Goal: Task Accomplishment & Management: Manage account settings

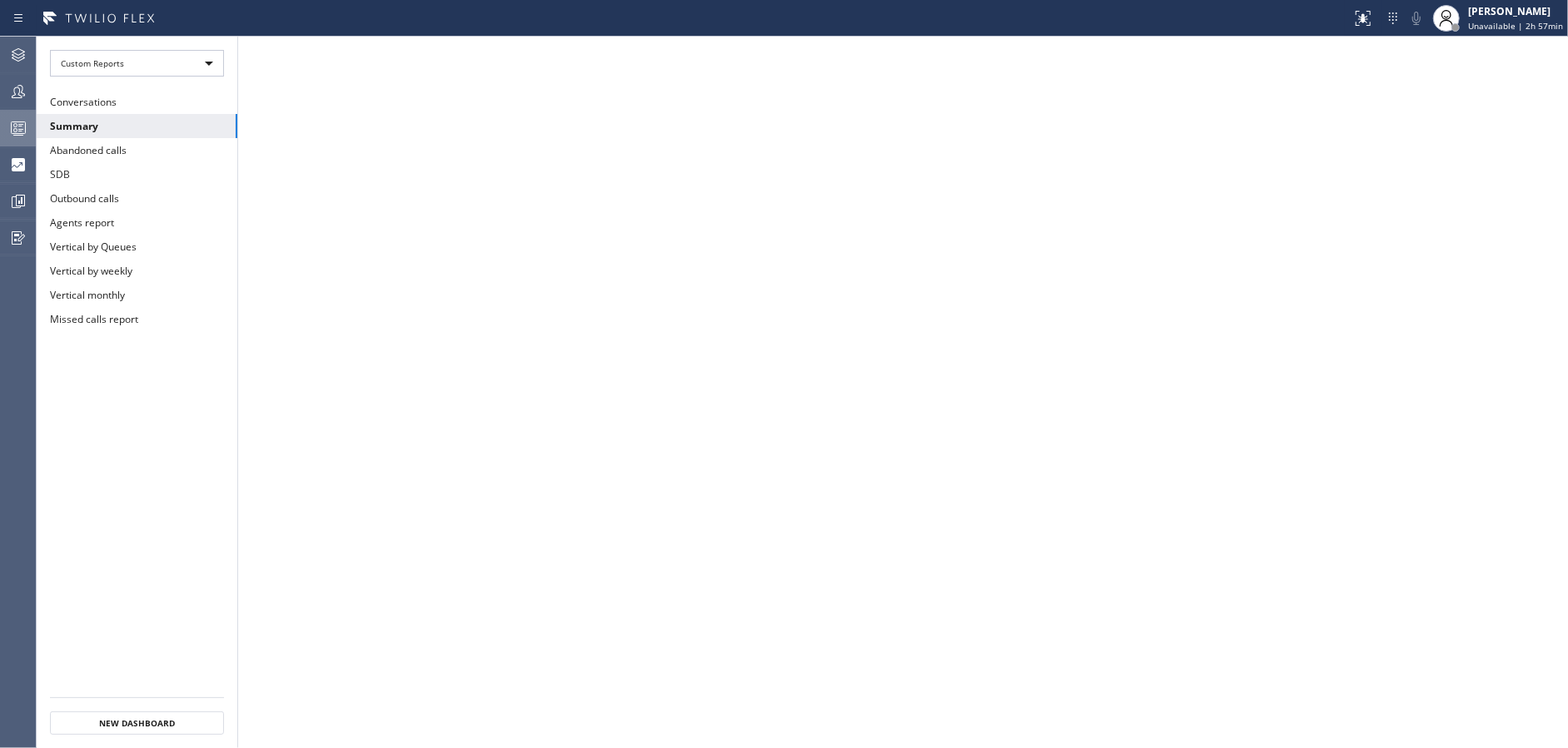
click at [5, 126] on div at bounding box center [18, 127] width 37 height 20
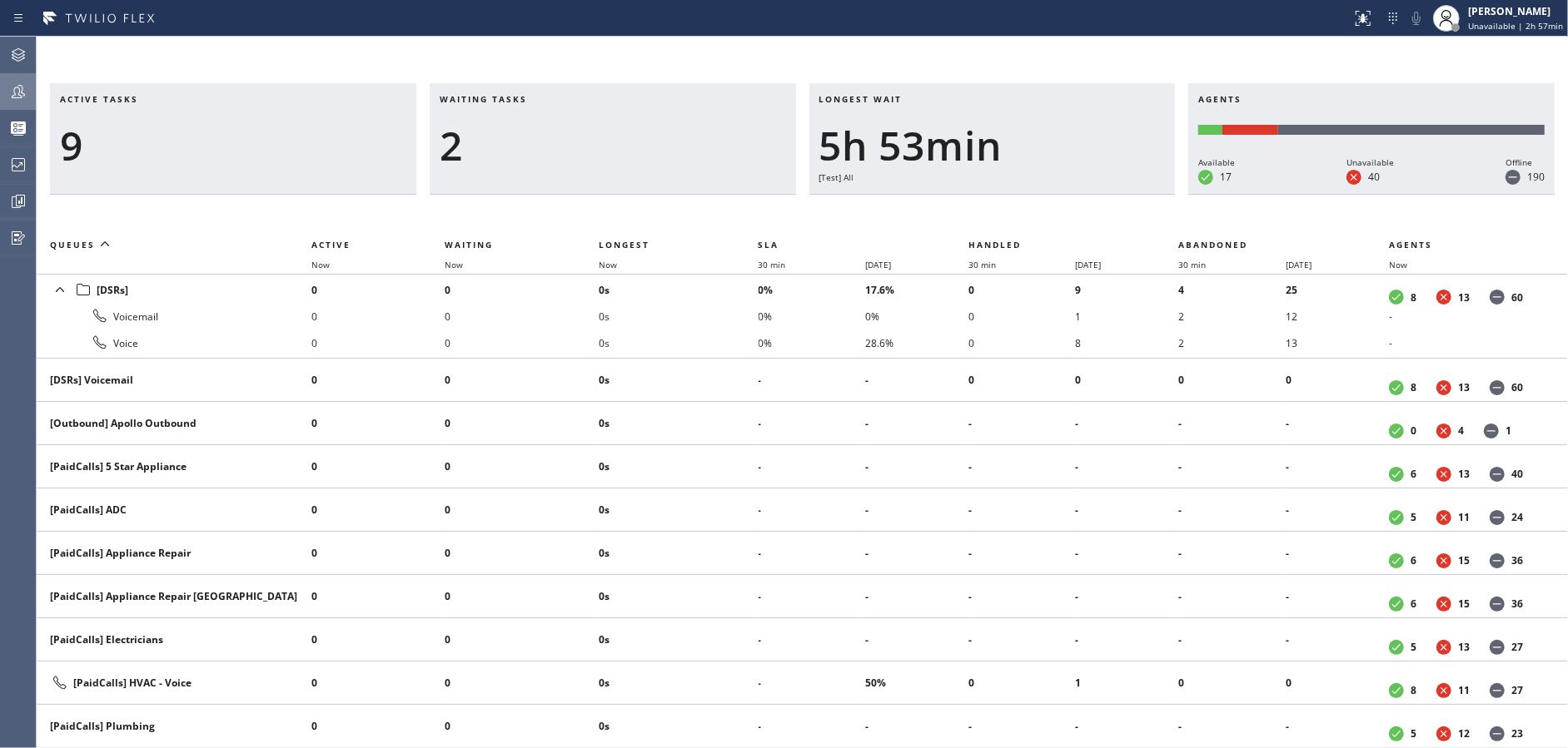
click at [0, 91] on div at bounding box center [18, 91] width 37 height 20
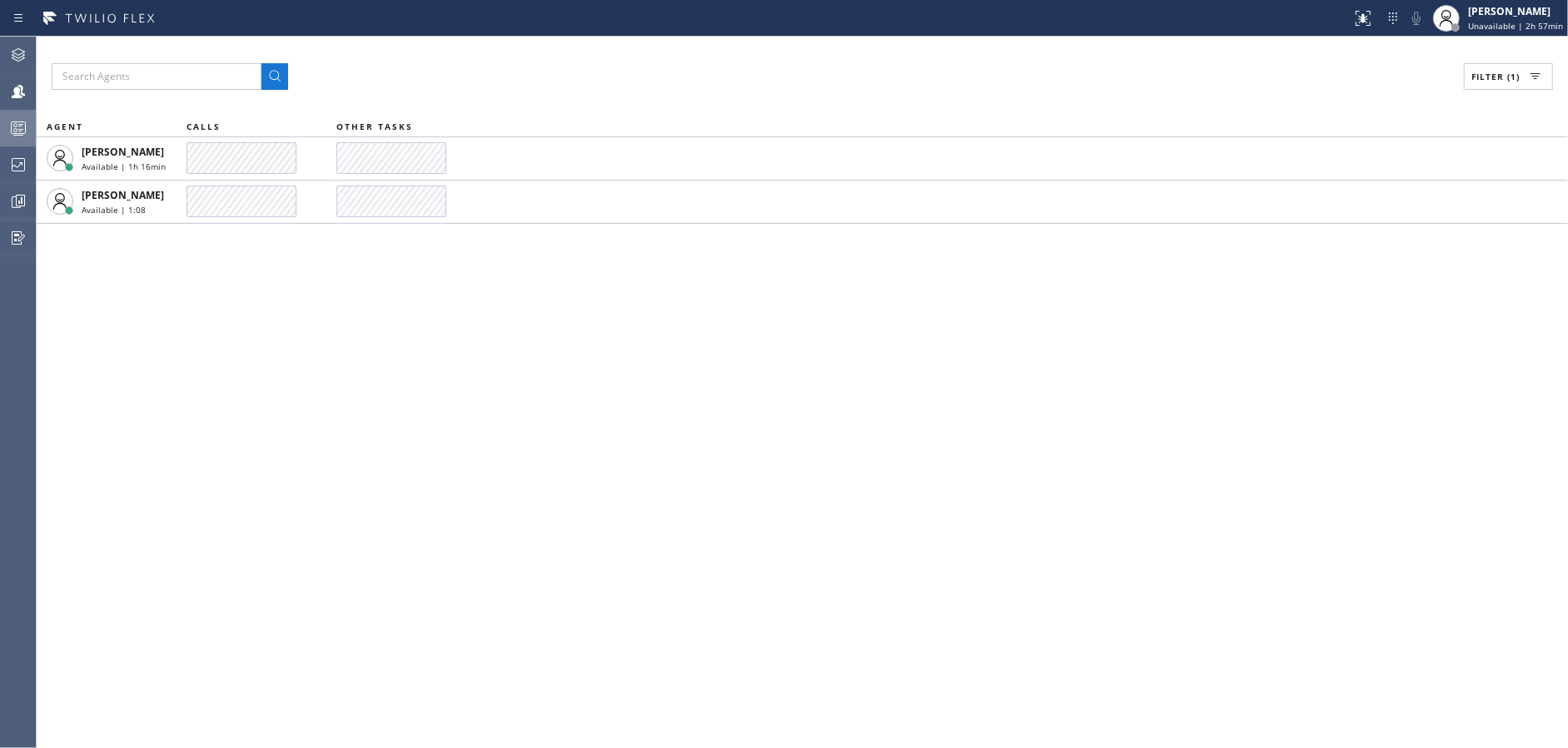
click at [0, 115] on div at bounding box center [18, 127] width 37 height 33
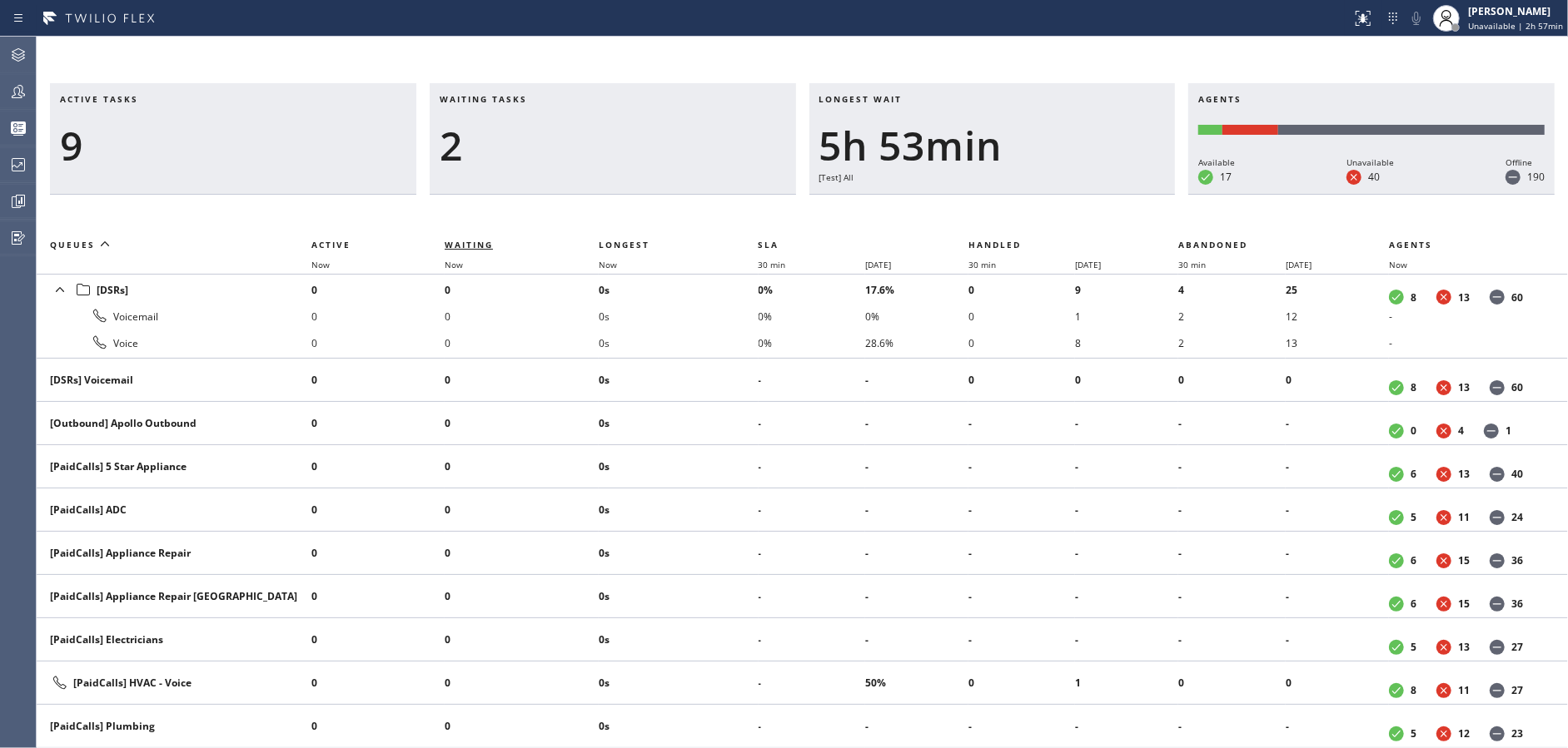
click at [491, 244] on span "Waiting" at bounding box center [468, 245] width 48 height 11
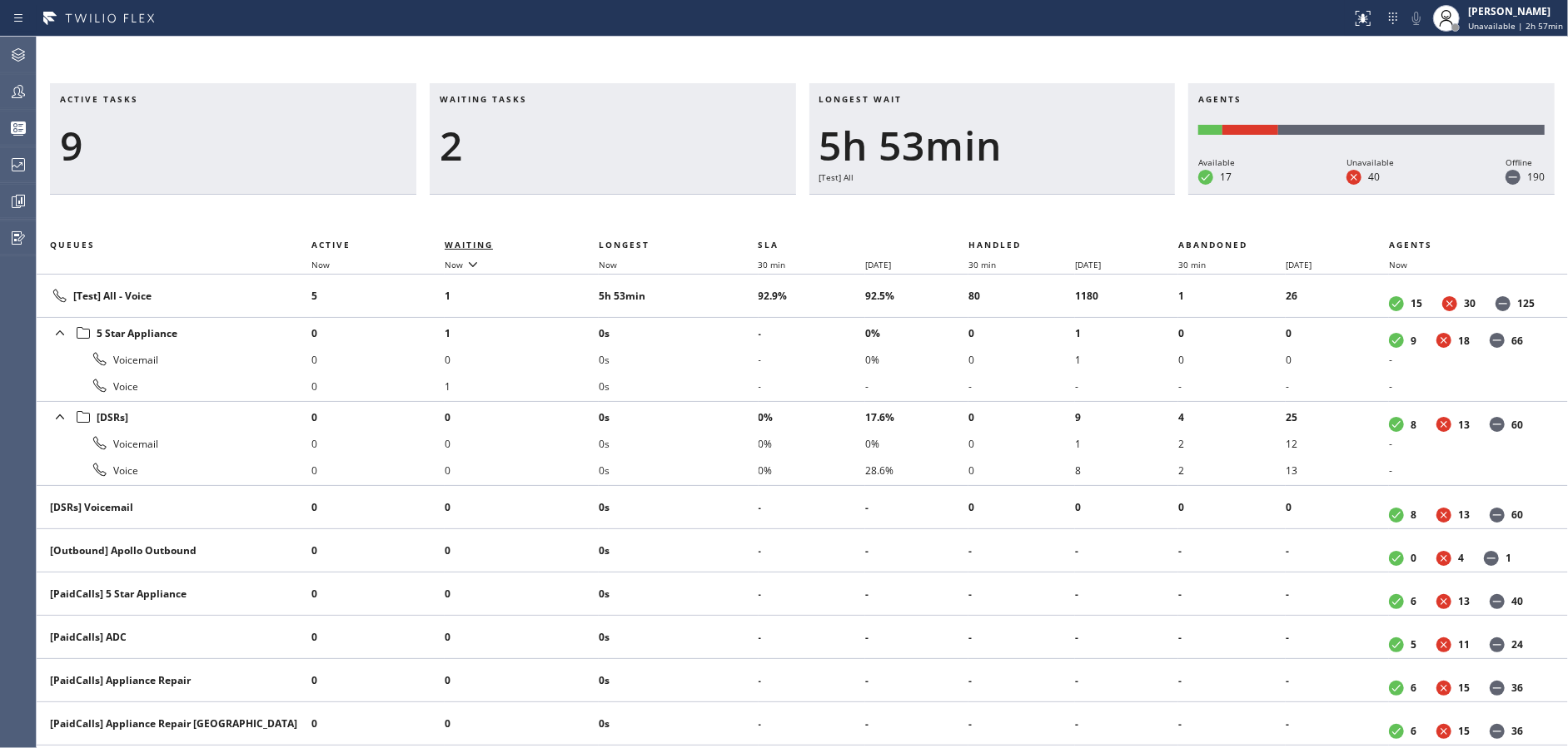
click at [491, 244] on span "Waiting" at bounding box center [468, 245] width 48 height 11
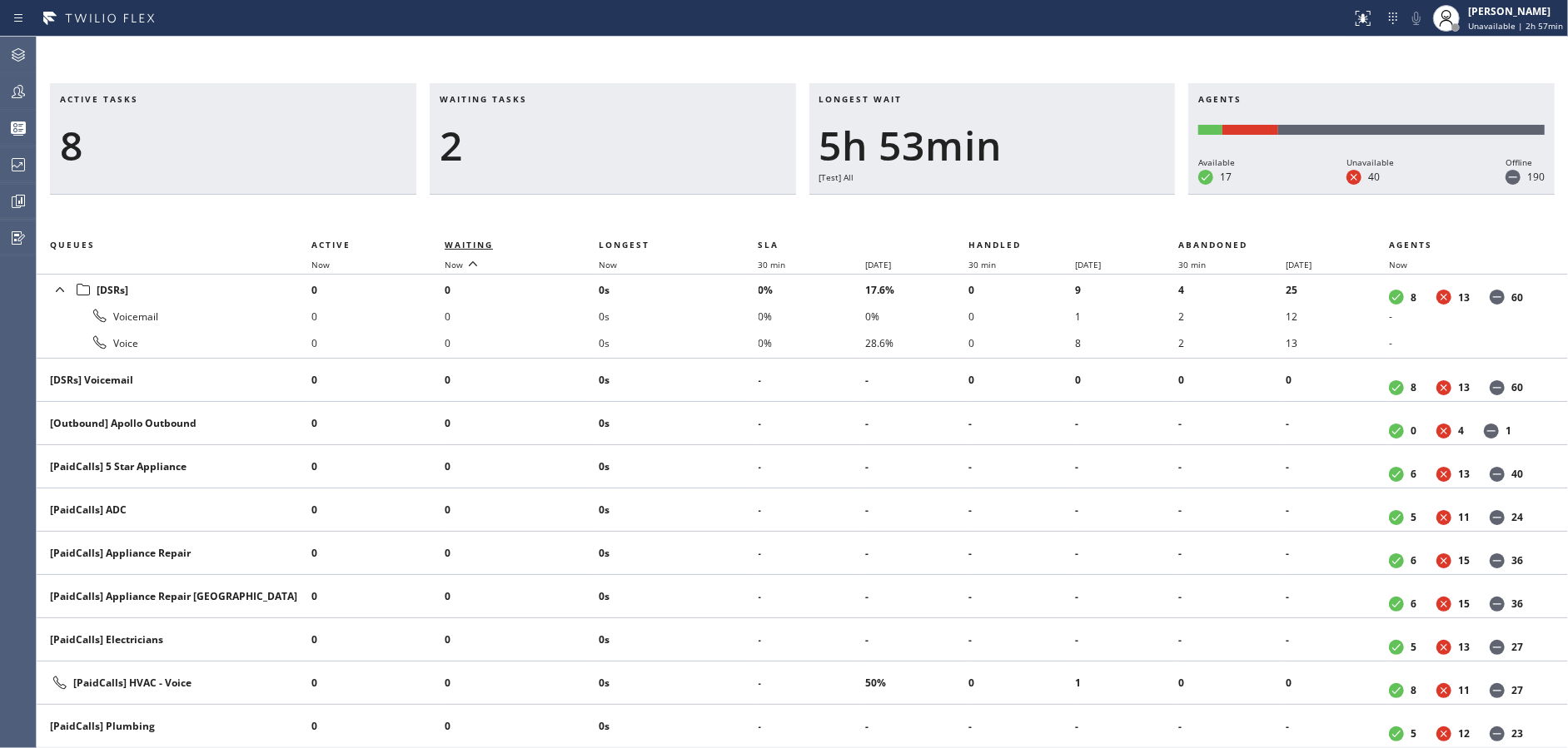
click at [491, 244] on span "Waiting" at bounding box center [468, 245] width 48 height 11
click at [540, 168] on div "2" at bounding box center [613, 145] width 347 height 48
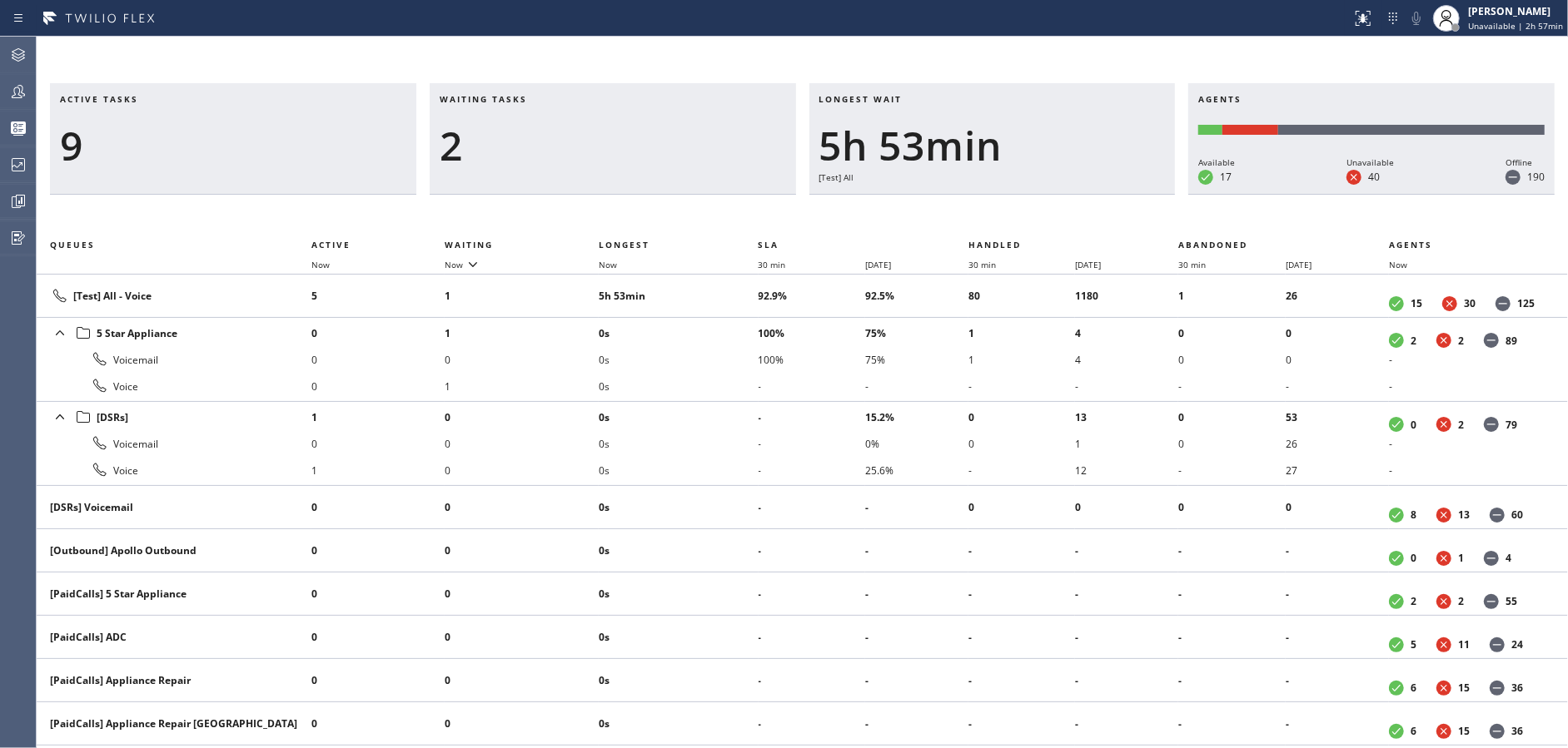
click at [554, 187] on div "Waiting tasks 2" at bounding box center [612, 138] width 367 height 111
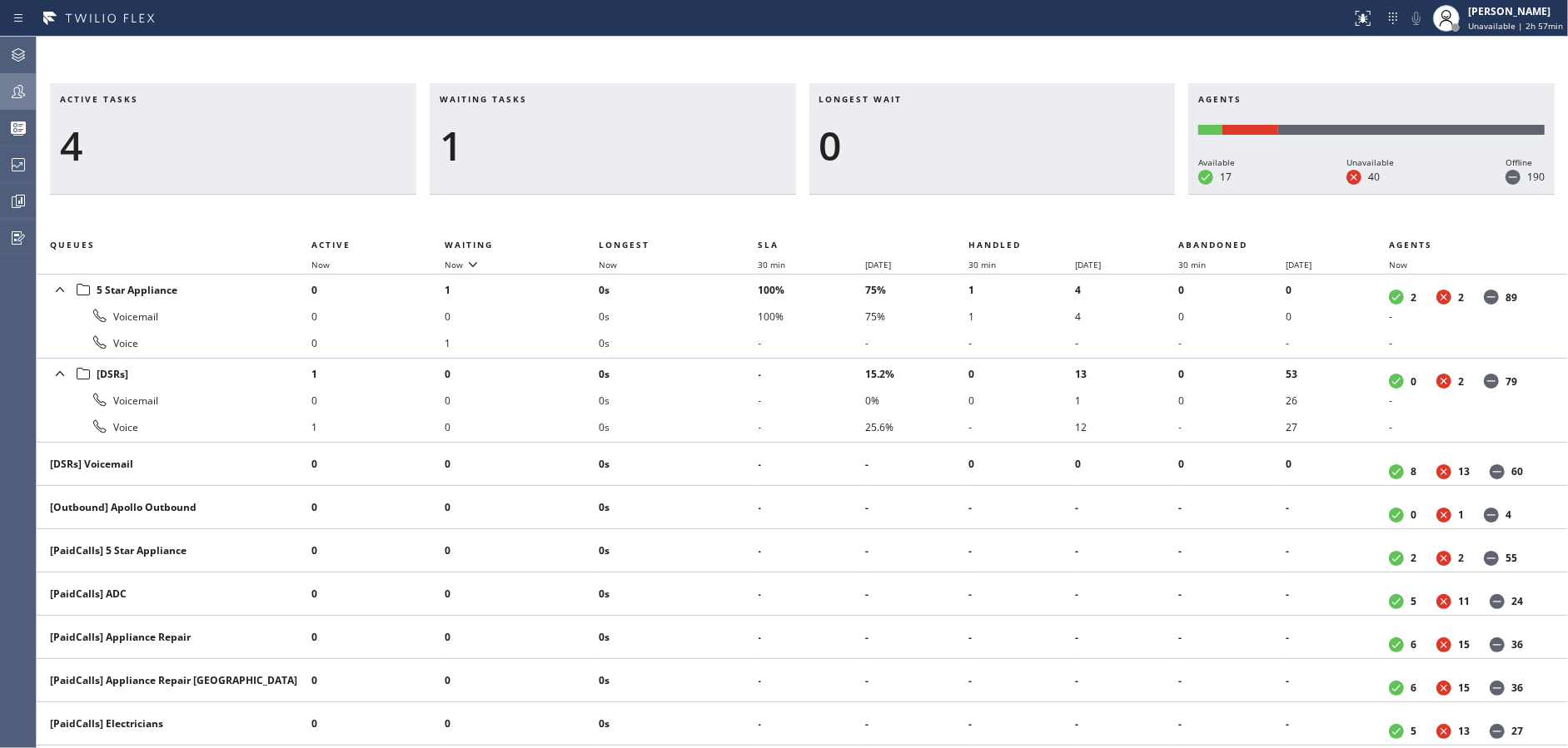
click at [8, 104] on div at bounding box center [18, 91] width 37 height 33
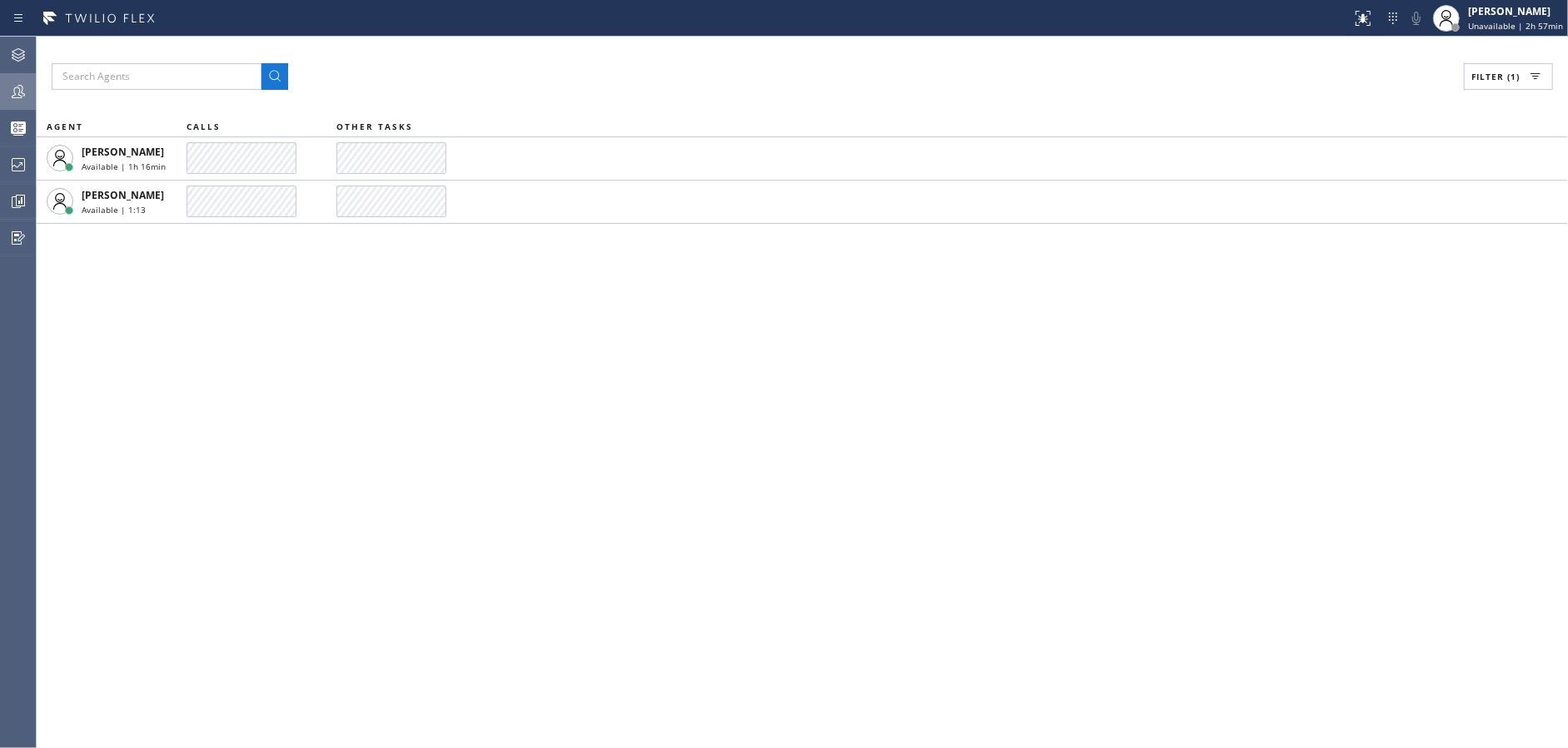
click at [7, 132] on div at bounding box center [18, 127] width 37 height 20
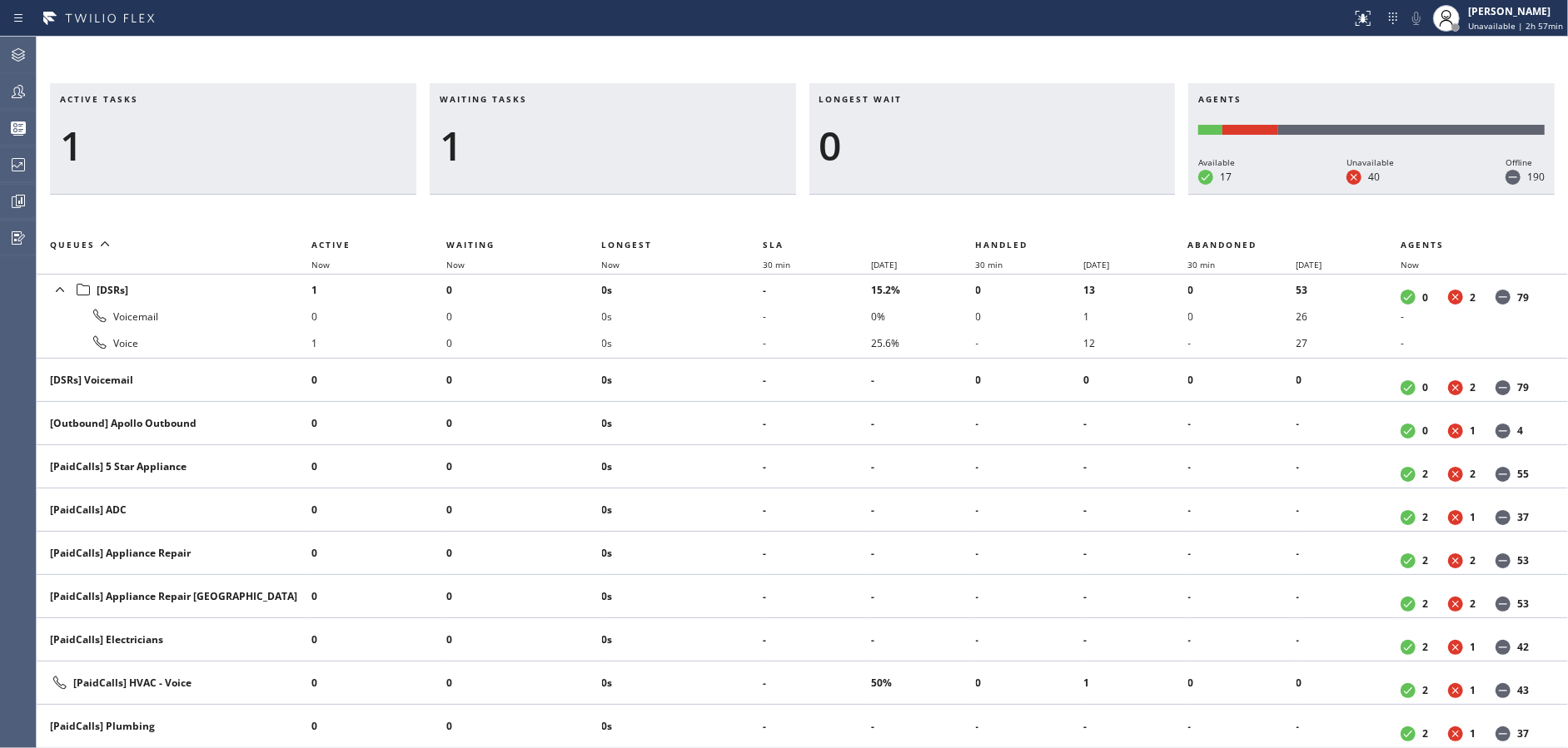
click at [1515, 26] on span "Unavailable | 2h 57min" at bounding box center [1515, 25] width 95 height 11
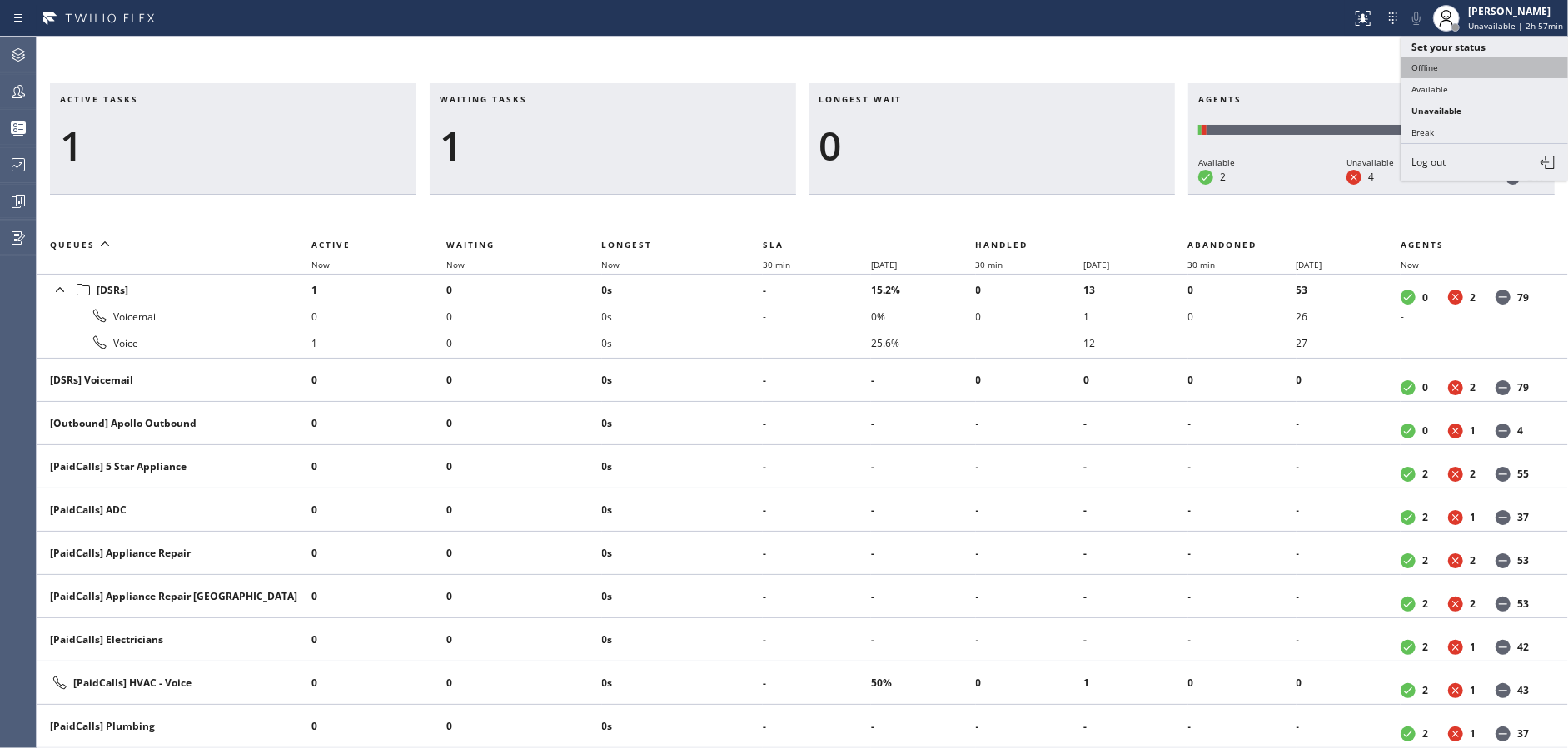
click at [1437, 72] on button "Offline" at bounding box center [1484, 67] width 167 height 22
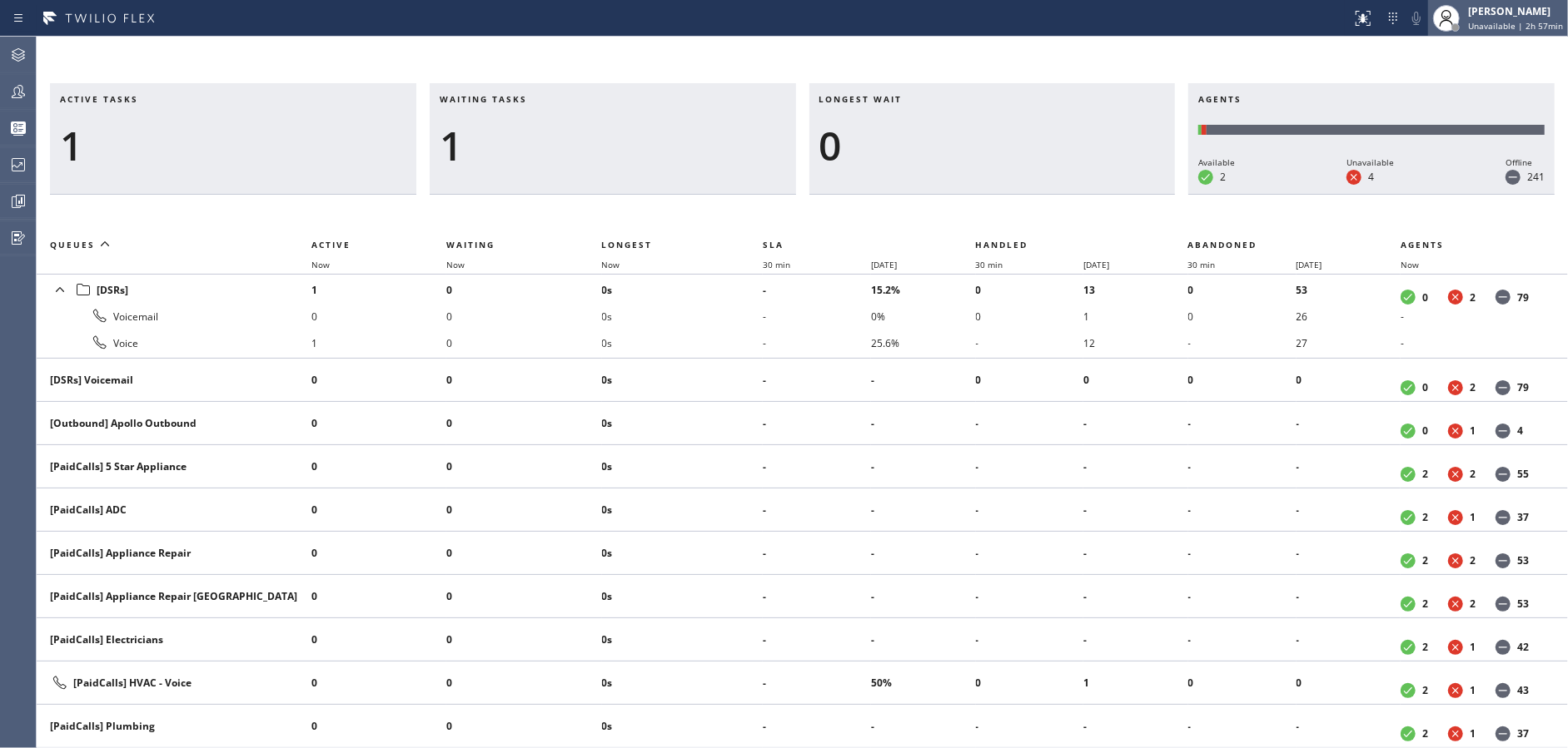
click at [1544, 14] on div "[PERSON_NAME]" at bounding box center [1515, 10] width 95 height 14
click at [1279, 73] on div "Active tasks 1 Waiting tasks 1 Longest wait 0 Agents Available 2 Unavailable 3 …" at bounding box center [802, 393] width 1531 height 712
click at [1502, 10] on div "[PERSON_NAME]" at bounding box center [1521, 10] width 82 height 14
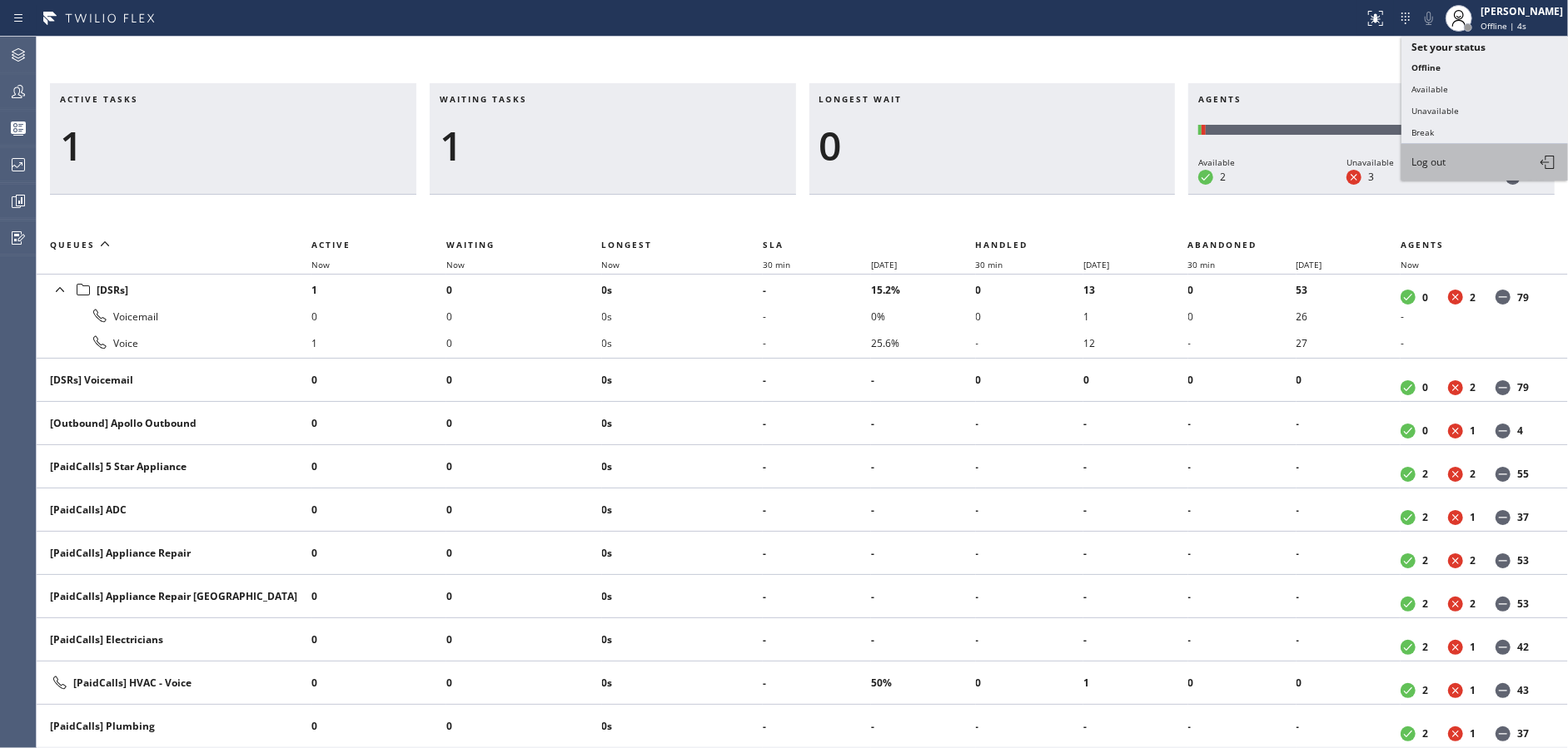
click at [1459, 152] on button "Log out" at bounding box center [1484, 162] width 167 height 37
